Goal: Answer question/provide support

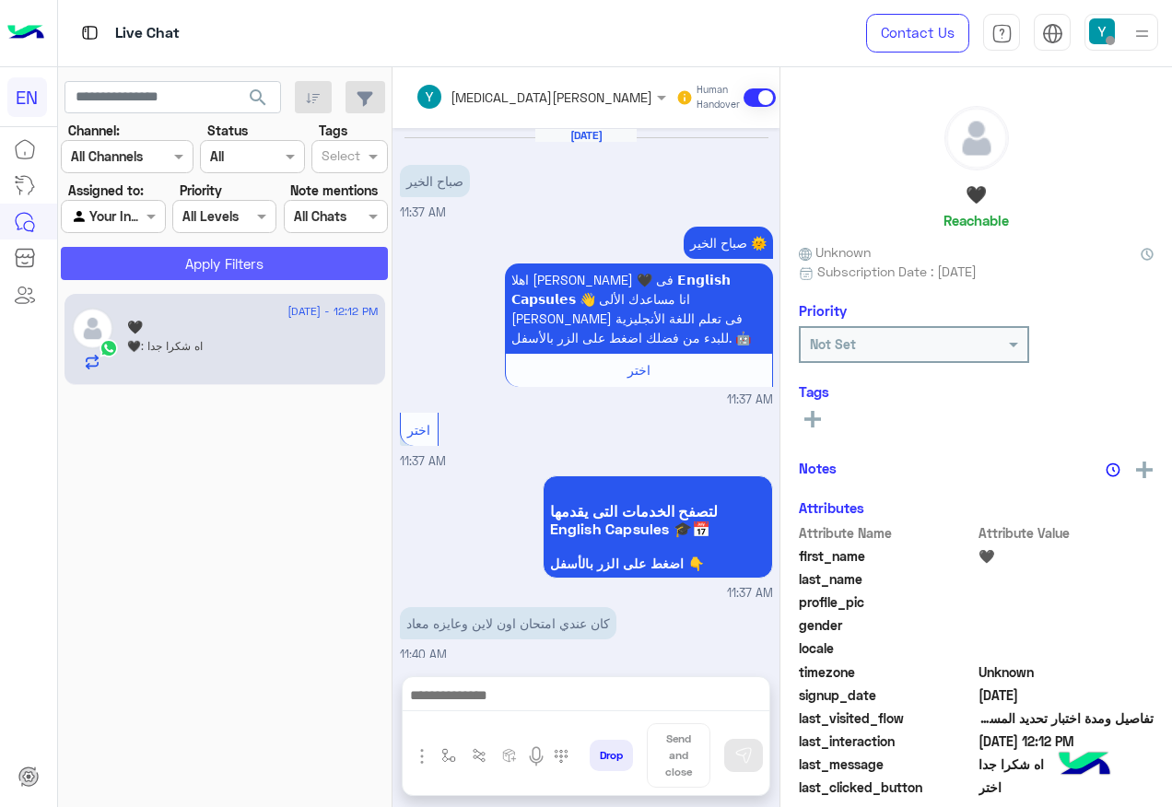
scroll to position [646, 0]
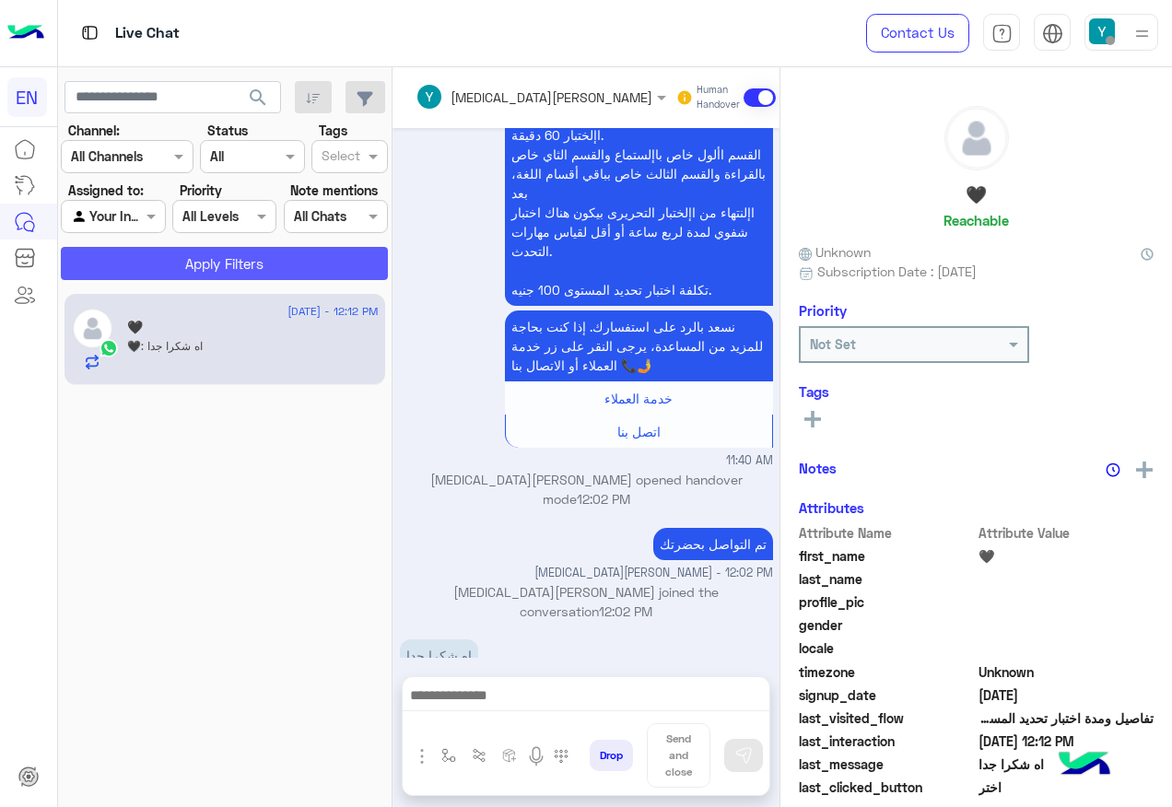
click at [159, 260] on button "Apply Filters" at bounding box center [224, 263] width 327 height 33
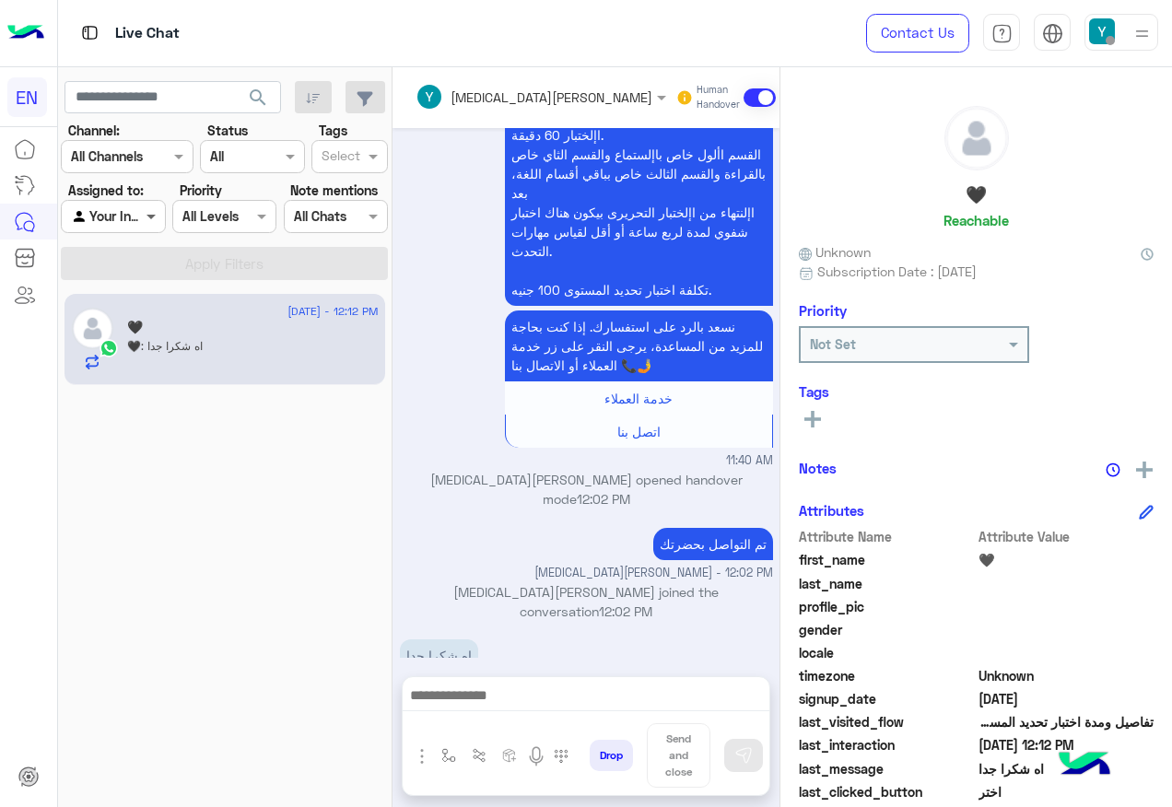
click at [142, 212] on span at bounding box center [153, 215] width 23 height 19
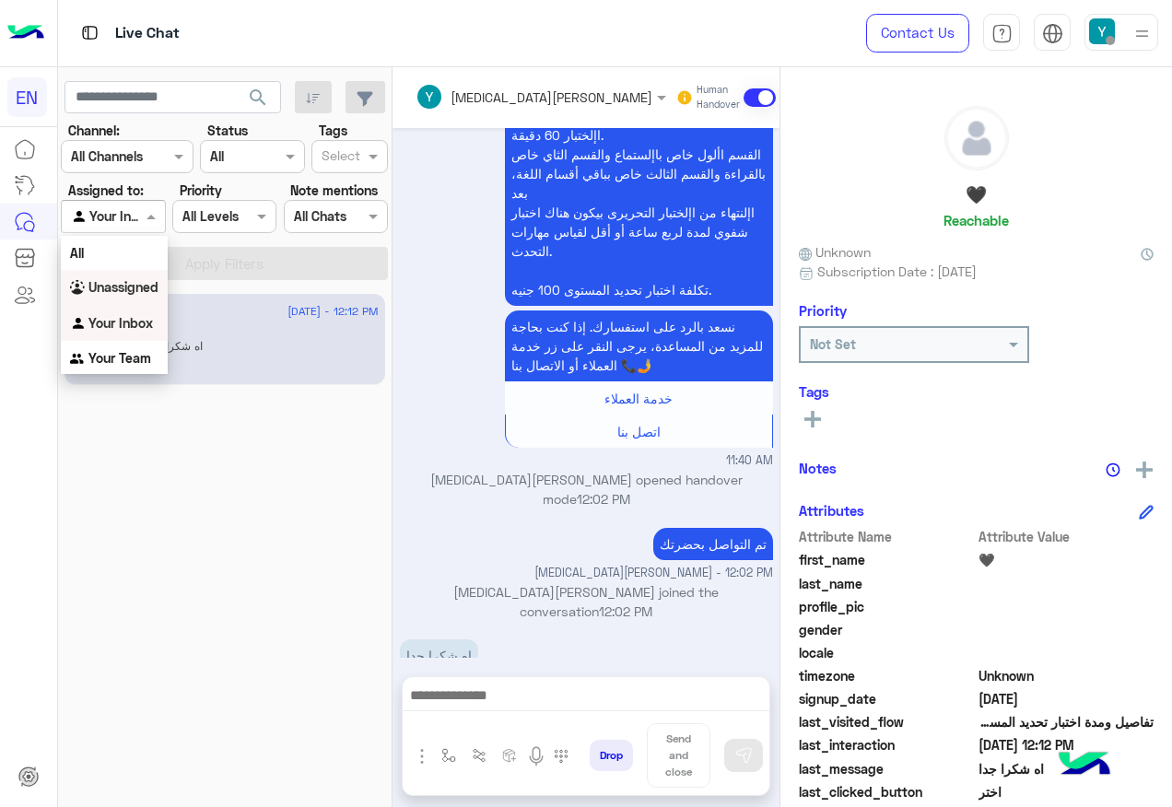
click at [150, 276] on div "Unassigned" at bounding box center [114, 288] width 107 height 36
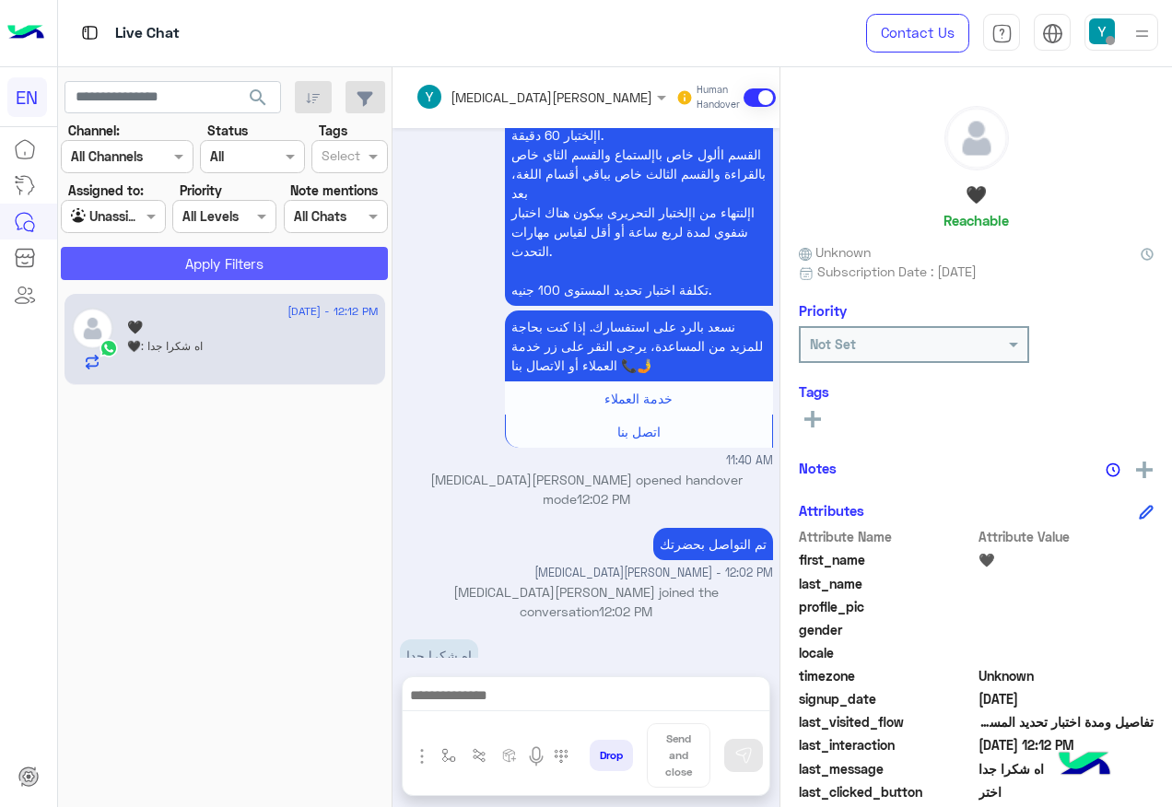
click at [157, 266] on button "Apply Filters" at bounding box center [224, 263] width 327 height 33
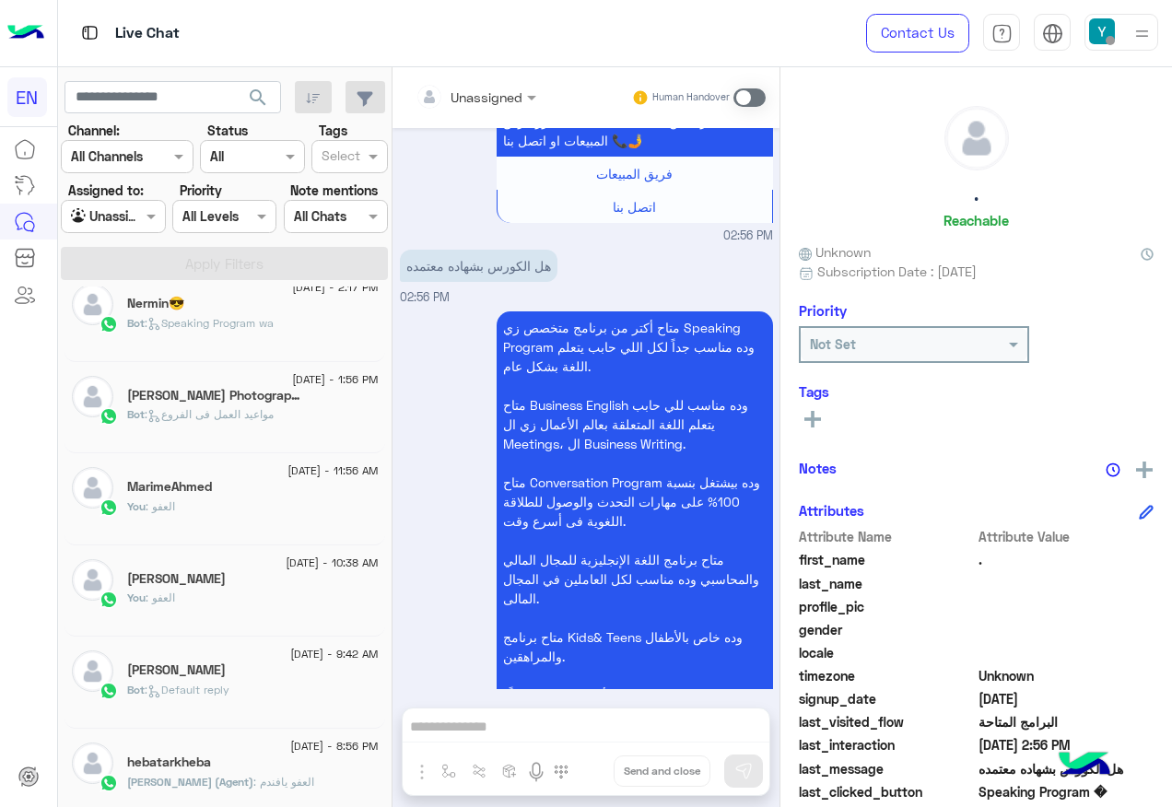
scroll to position [92, 0]
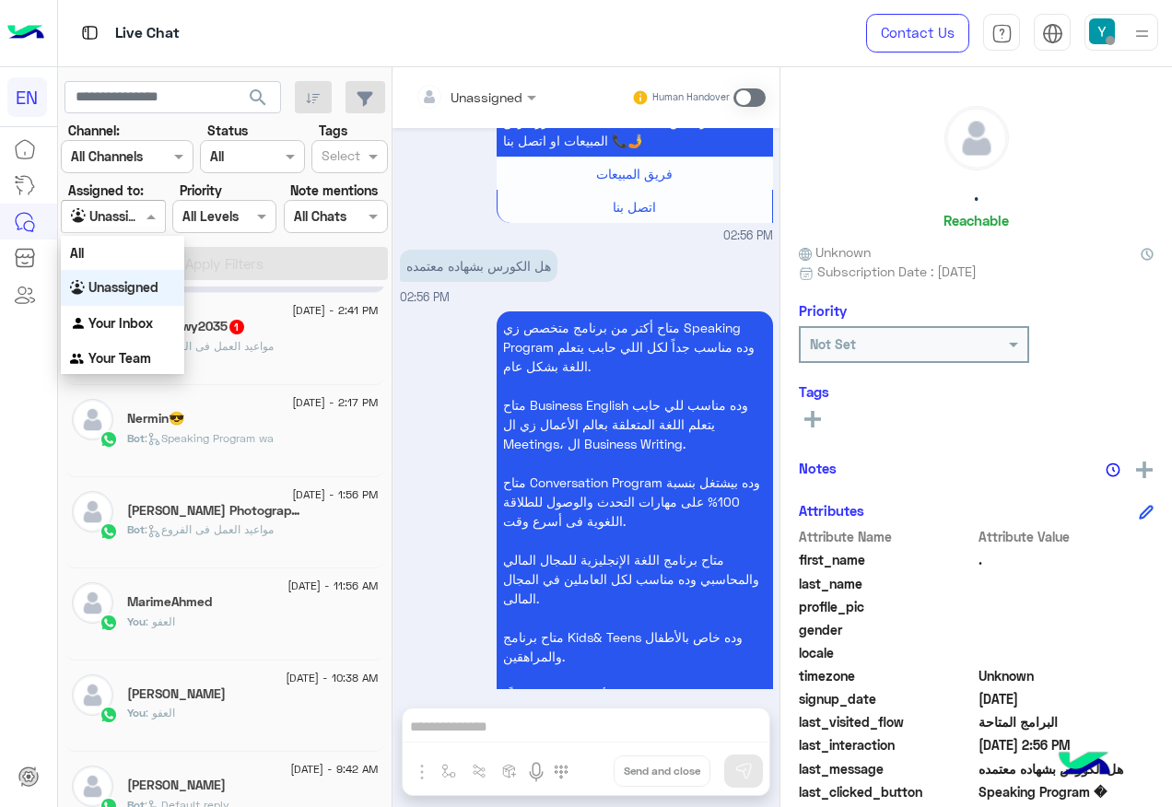
click at [109, 216] on input "text" at bounding box center [92, 216] width 42 height 19
